Goal: Check status: Verify the current state of an ongoing process or item

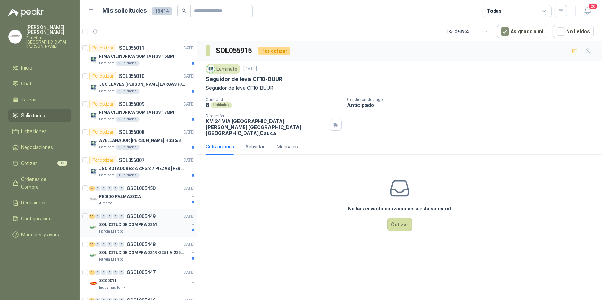
click at [121, 222] on p "SOLICITUD DE COMPRA 2261" at bounding box center [128, 225] width 58 height 7
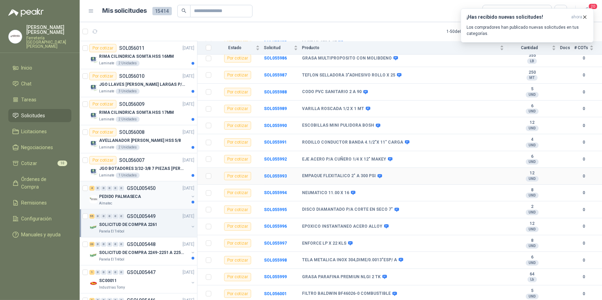
scroll to position [767, 0]
click at [122, 254] on p "SOLICITUD DE COMPRA 2249-2251 A 2256-2258 Y 2262" at bounding box center [142, 253] width 86 height 7
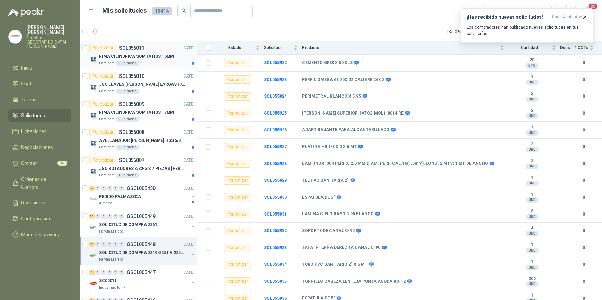
click at [113, 59] on p "RIMA CILINDRICA SOMTA HSS 16MM" at bounding box center [136, 56] width 75 height 7
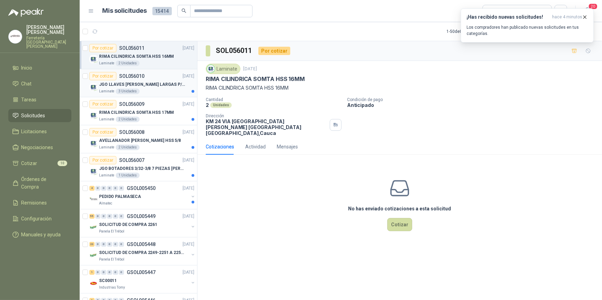
click at [143, 94] on article "Por cotizar SOL056010 [DATE] JGO LLAVES [PERSON_NAME] LARGAS P/BOLA 4996 U Lami…" at bounding box center [138, 83] width 117 height 28
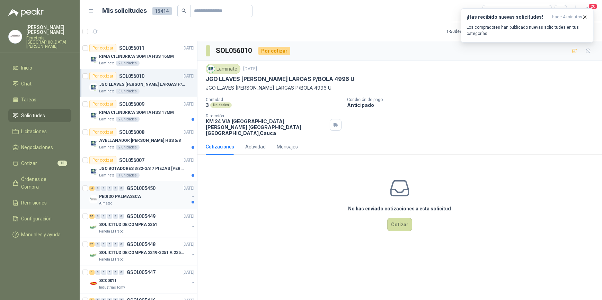
click at [132, 200] on div "PEDIDO PALMASECA" at bounding box center [144, 197] width 90 height 8
